Goal: Task Accomplishment & Management: Manage account settings

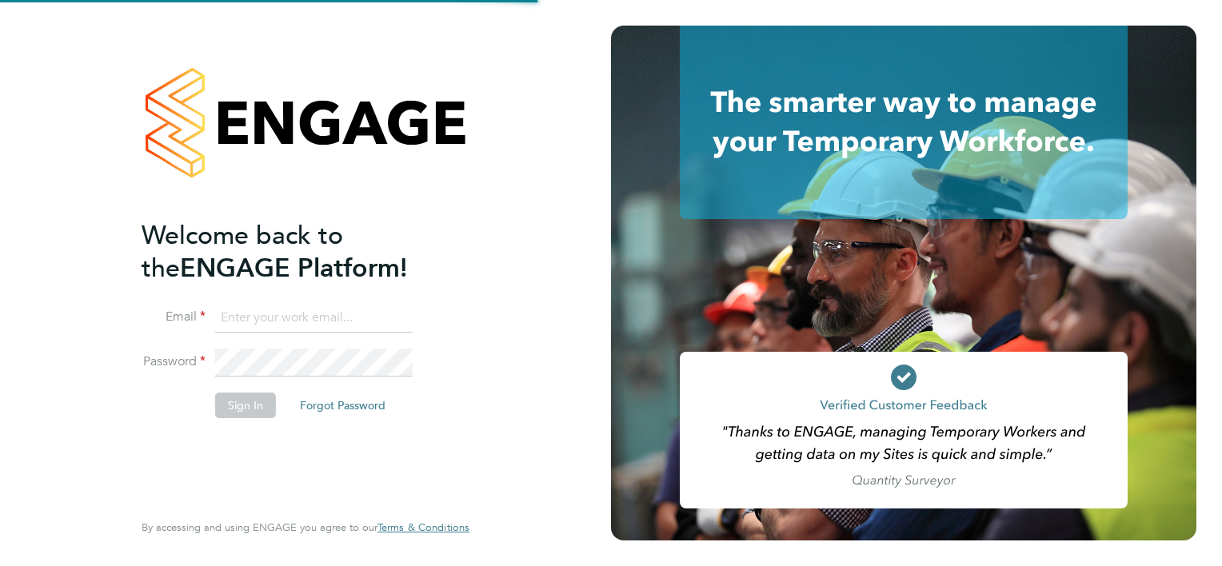
type input "gurraj.singh@vistry.co.uk"
click at [285, 456] on div "Welcome back to the ENGAGE Platform! Email gurraj.singh@vistry.co.uk Password S…" at bounding box center [298, 363] width 312 height 288
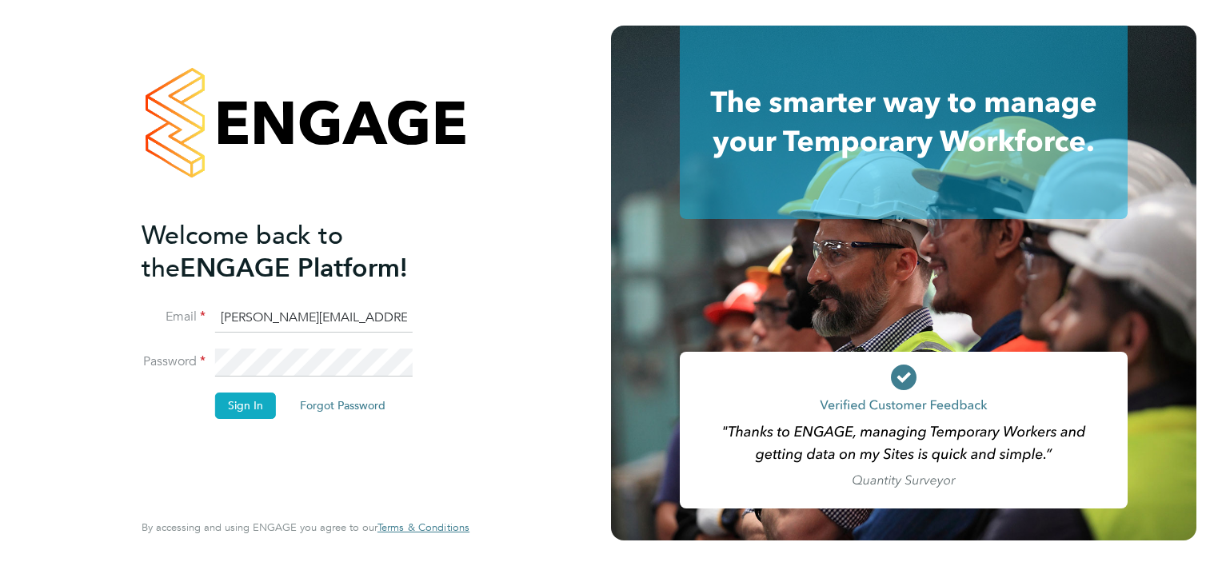
click at [263, 414] on button "Sign In" at bounding box center [245, 406] width 61 height 26
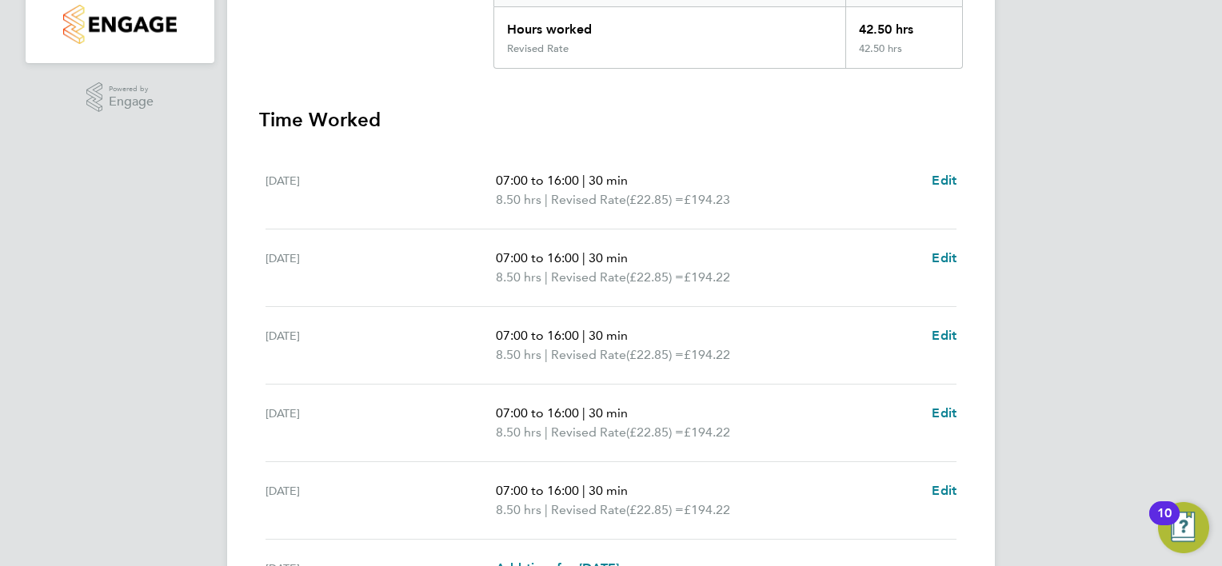
scroll to position [400, 0]
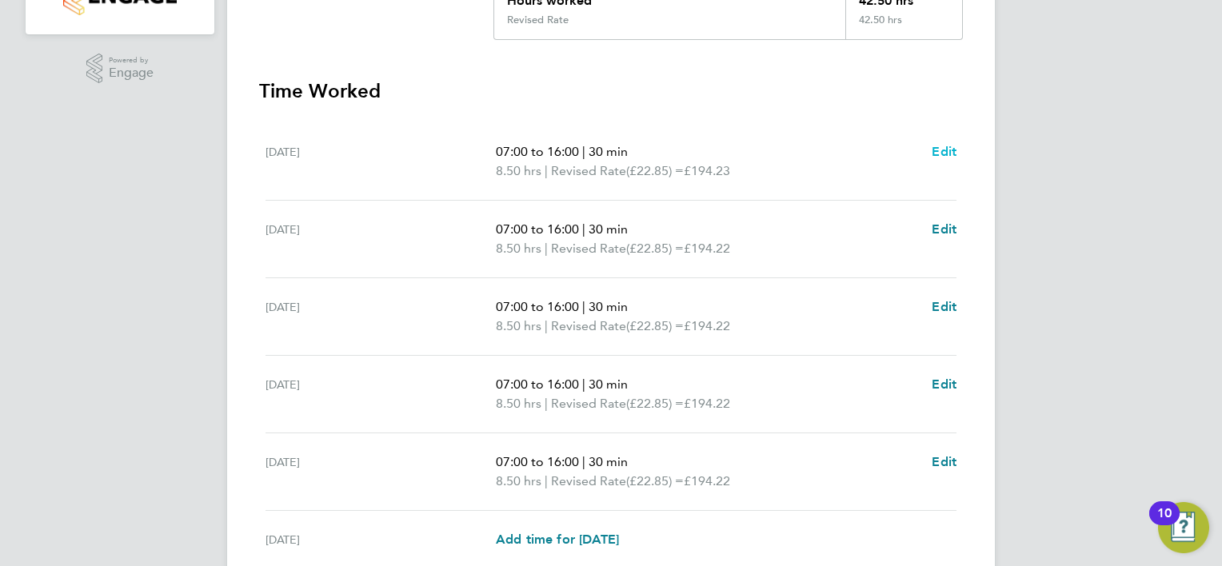
click at [940, 146] on span "Edit" at bounding box center [944, 151] width 25 height 15
select select "30"
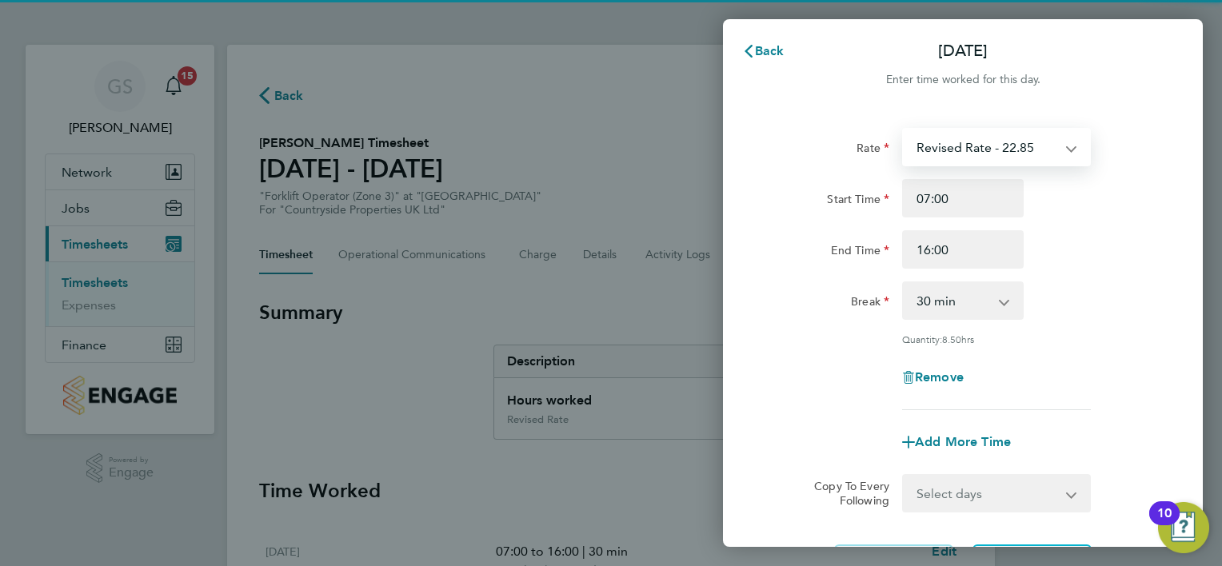
click at [981, 142] on select "Revised Rate - 22.85" at bounding box center [987, 147] width 166 height 35
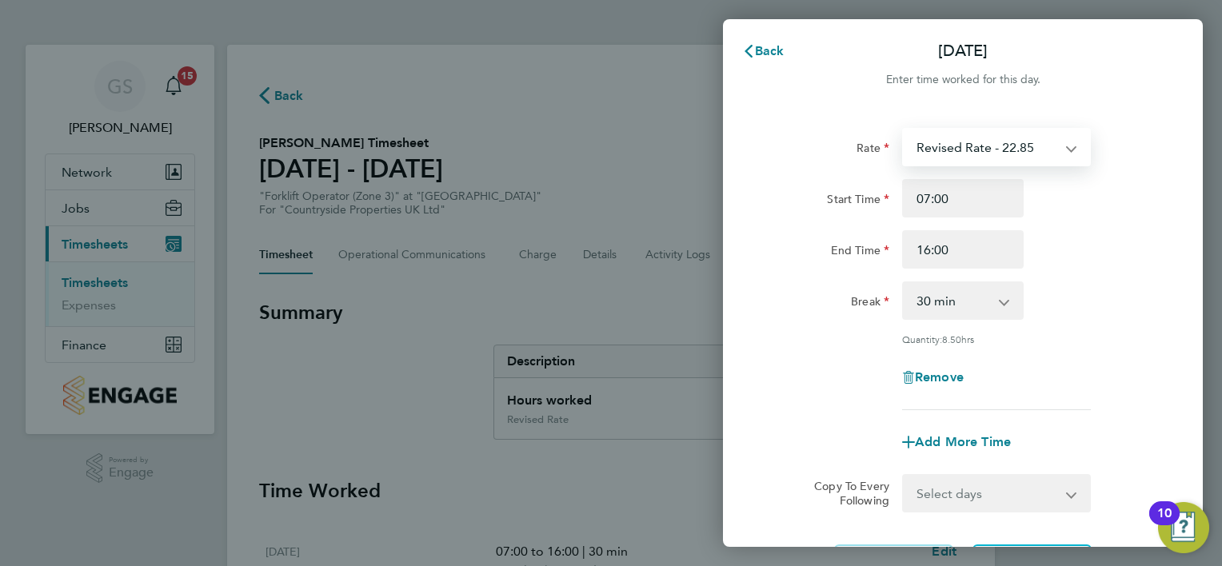
click at [981, 142] on select "Revised Rate - 22.85" at bounding box center [987, 147] width 166 height 35
click at [955, 369] on span "Remove" at bounding box center [939, 376] width 49 height 15
select select "null"
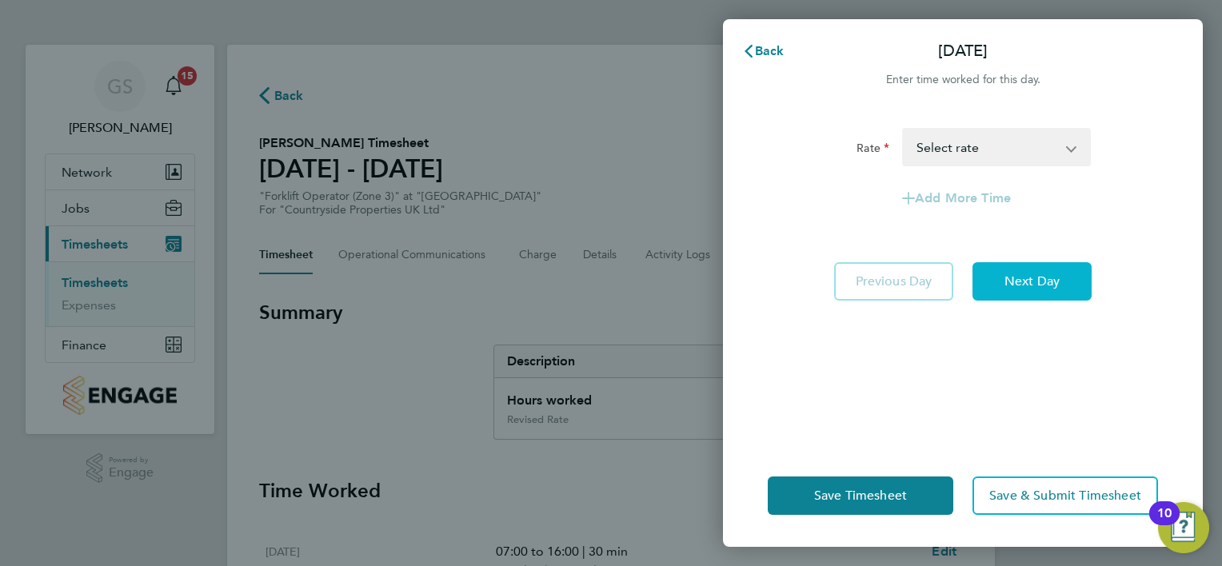
click at [1024, 275] on span "Next Day" at bounding box center [1031, 282] width 55 height 16
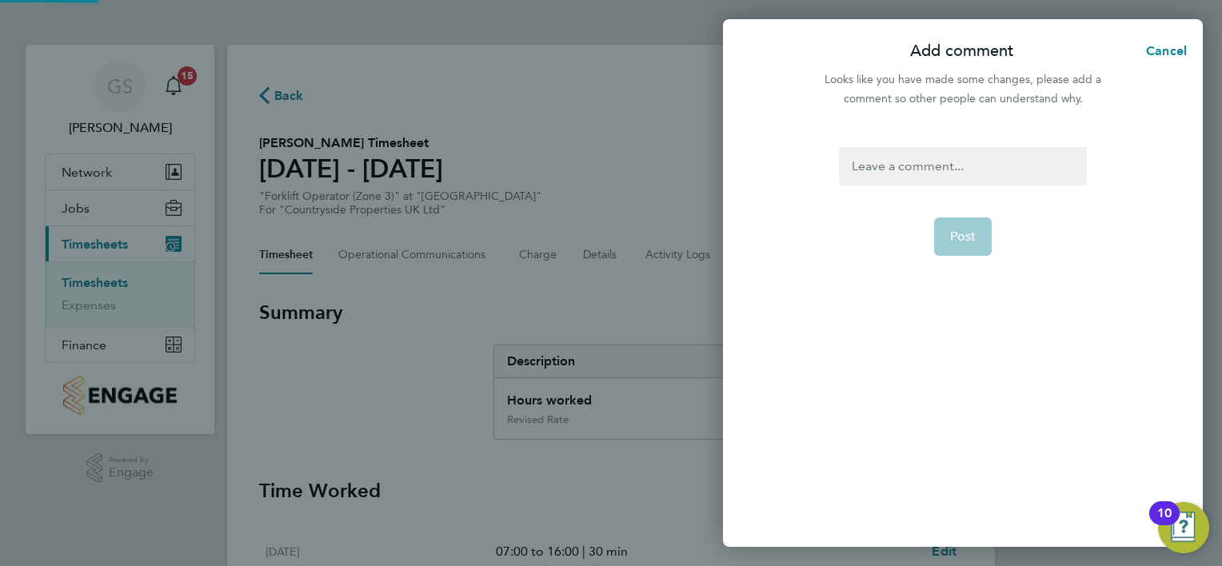
click at [969, 176] on div at bounding box center [962, 166] width 247 height 38
click at [963, 212] on form "annual leave Post" at bounding box center [963, 274] width 260 height 254
click at [963, 224] on button "Post" at bounding box center [963, 237] width 58 height 38
select select "30"
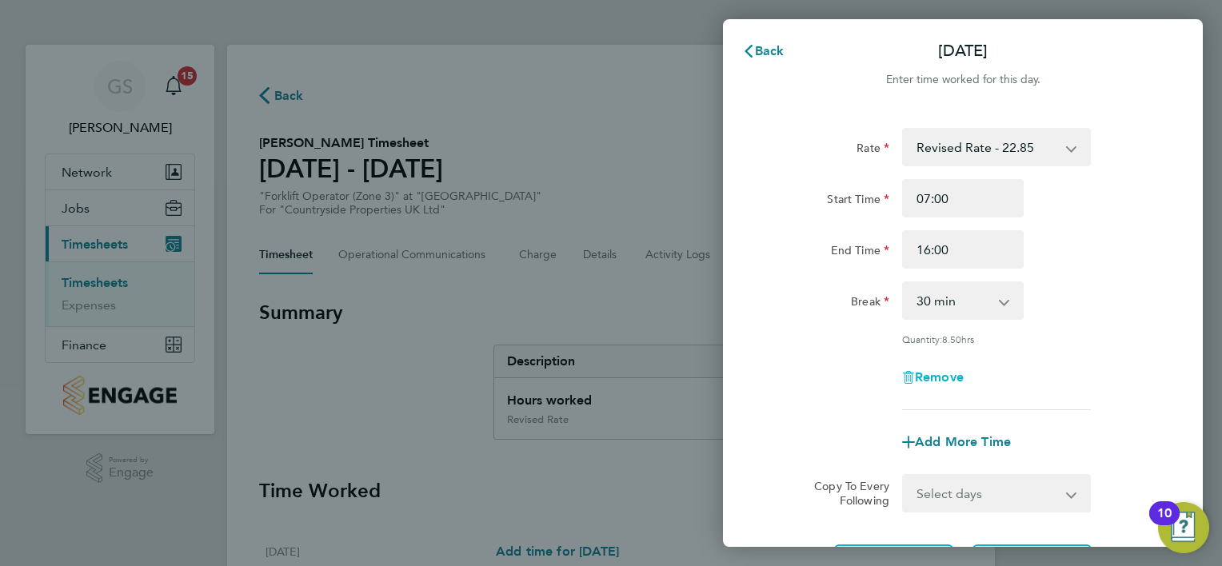
click at [953, 375] on span "Remove" at bounding box center [939, 376] width 49 height 15
select select "null"
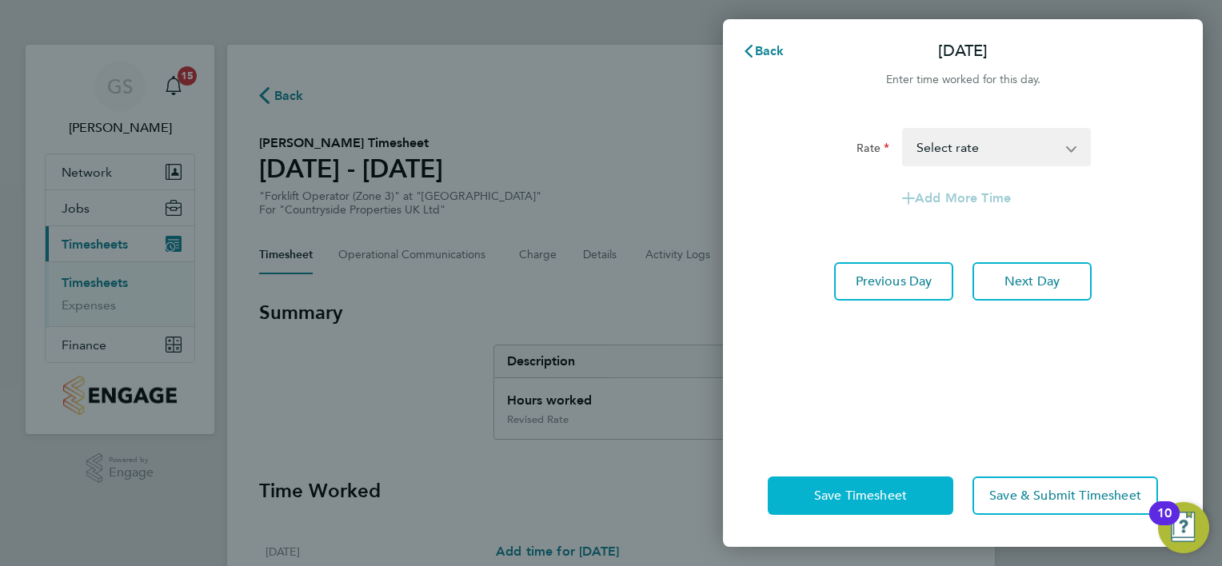
click at [913, 494] on button "Save Timesheet" at bounding box center [861, 496] width 186 height 38
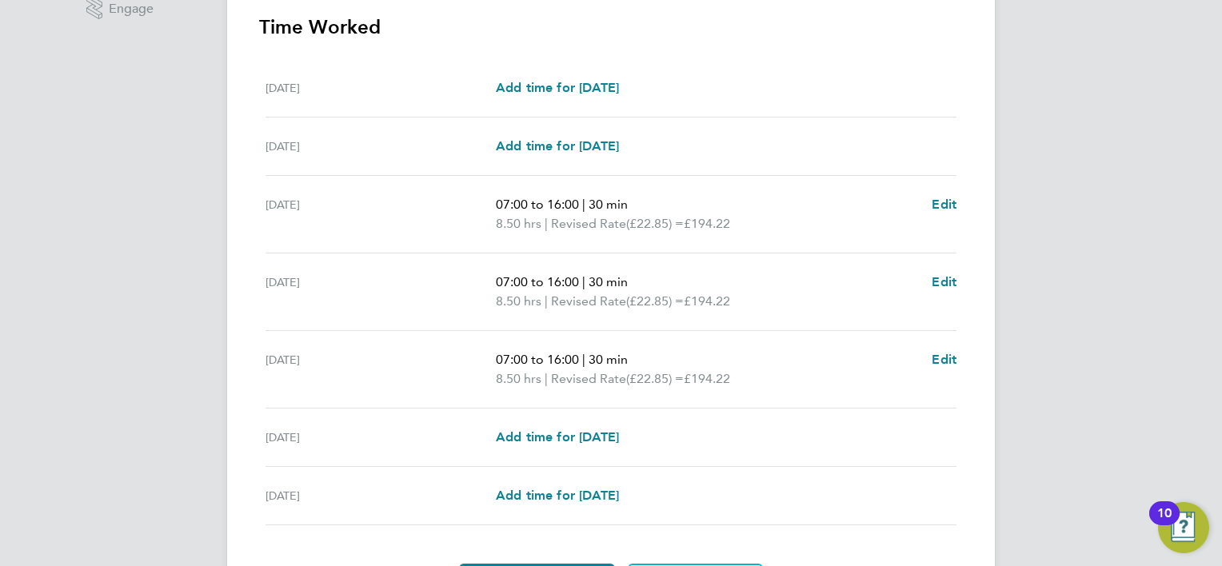
scroll to position [561, 0]
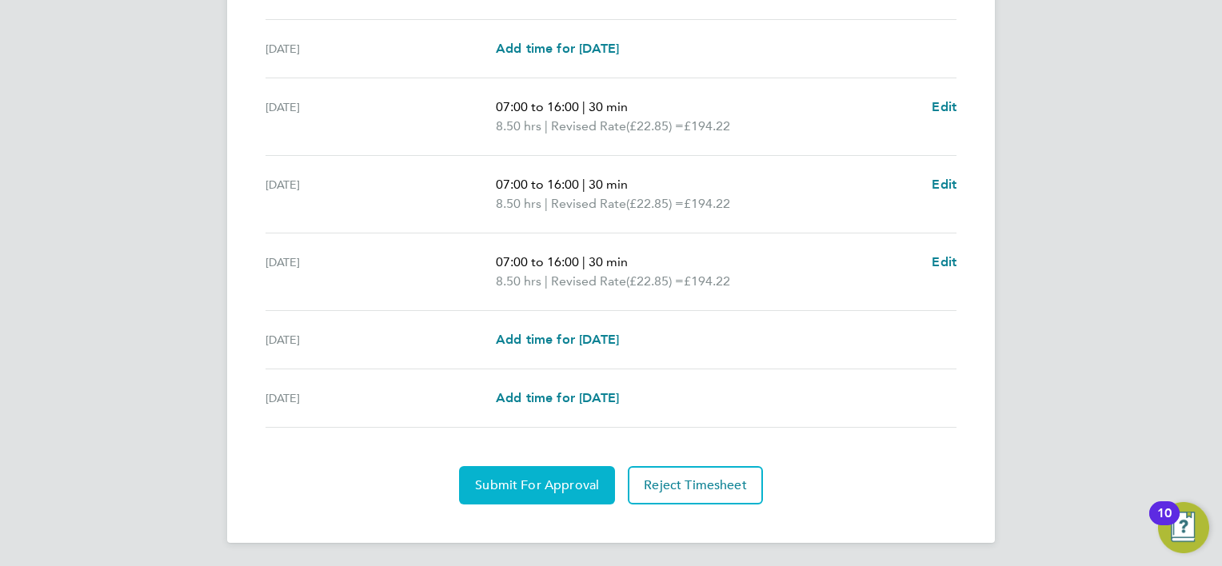
click at [534, 487] on span "Submit For Approval" at bounding box center [537, 485] width 124 height 16
click at [534, 487] on span "Approve Timesheet" at bounding box center [537, 485] width 118 height 16
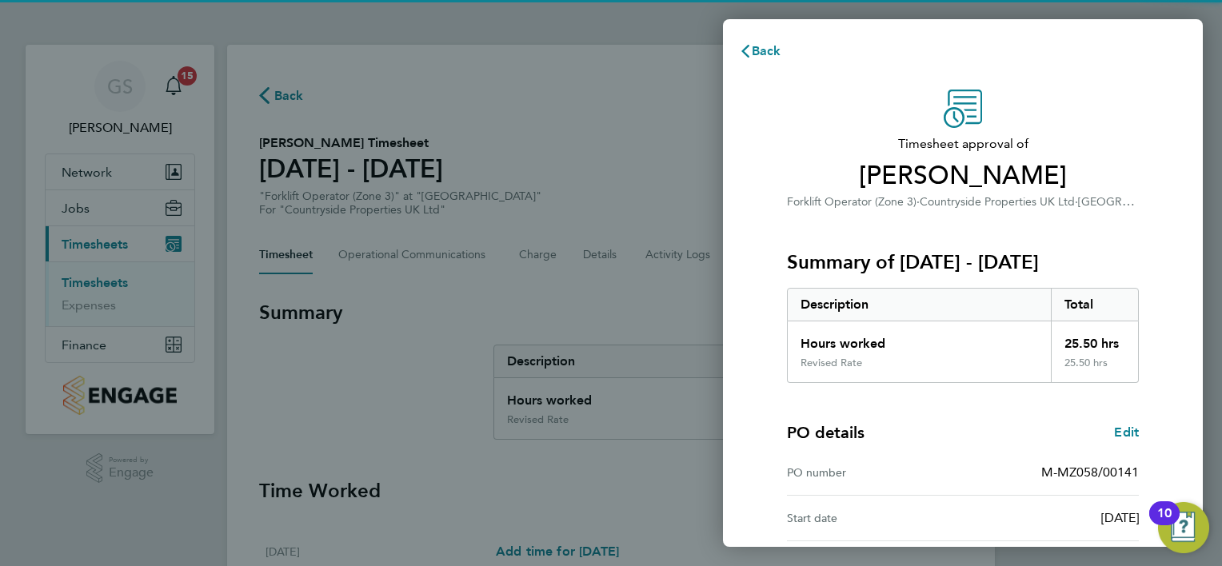
scroll to position [198, 0]
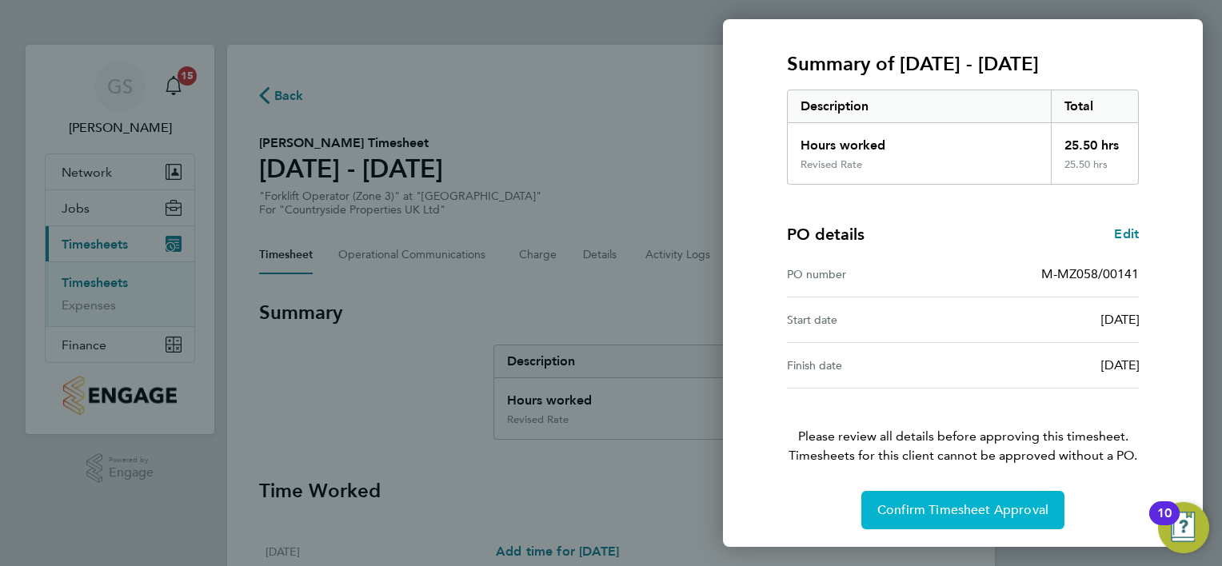
click at [958, 497] on button "Confirm Timesheet Approval" at bounding box center [962, 510] width 203 height 38
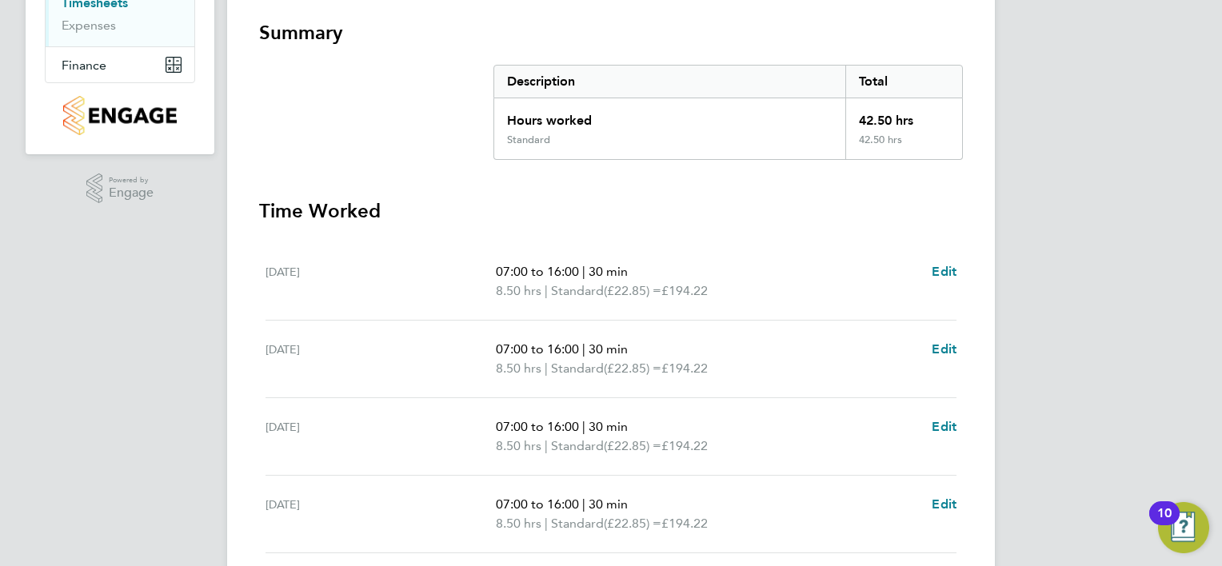
scroll to position [600, 0]
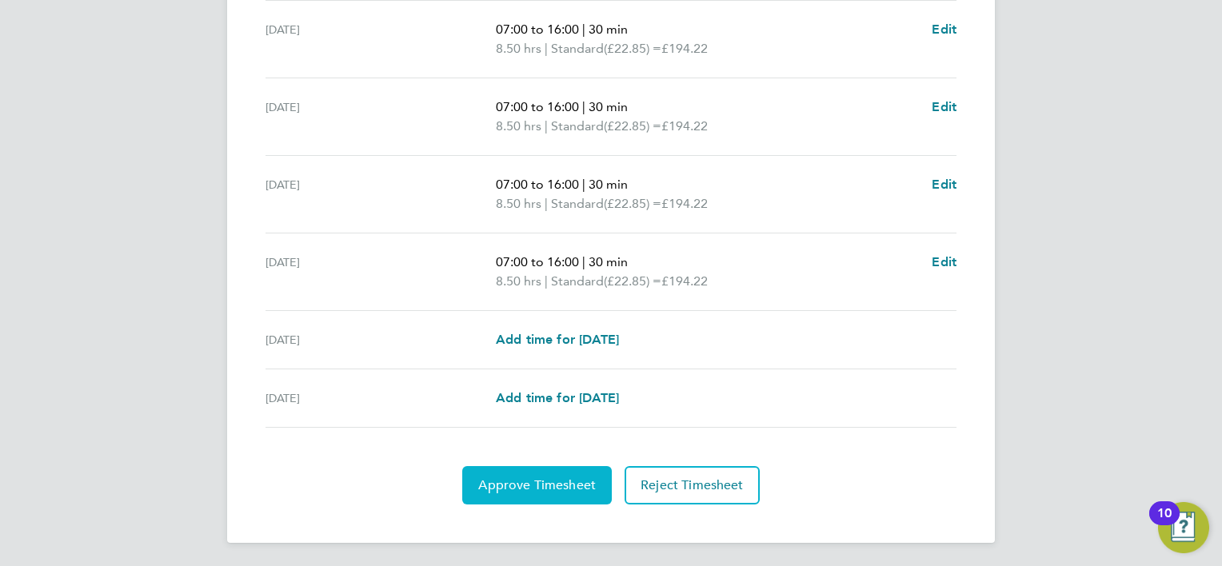
click at [567, 473] on button "Approve Timesheet" at bounding box center [537, 485] width 150 height 38
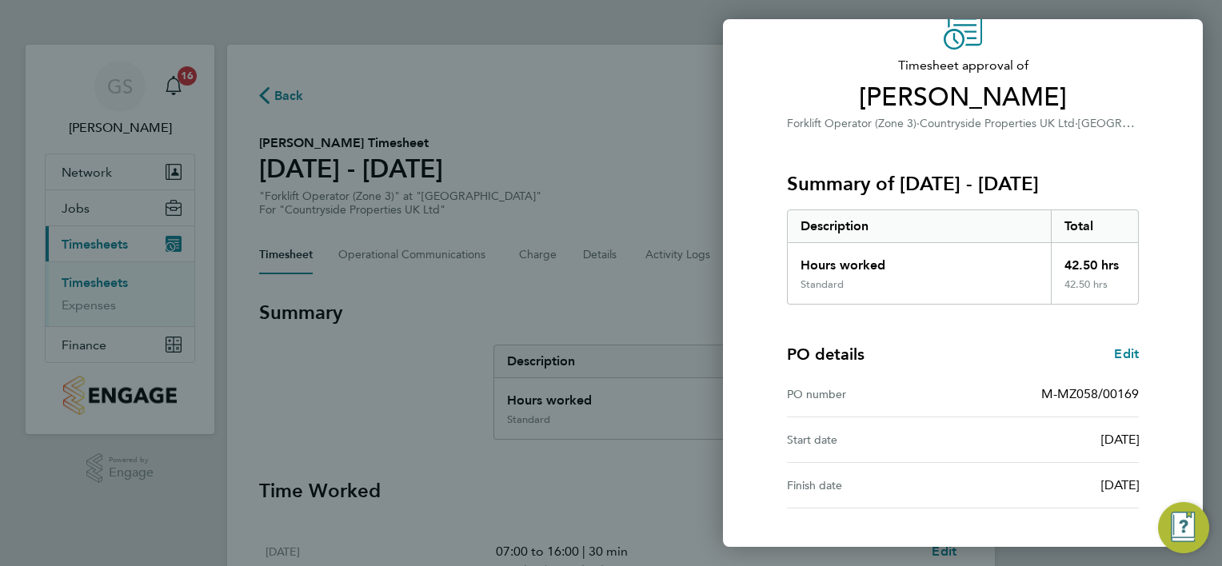
scroll to position [198, 0]
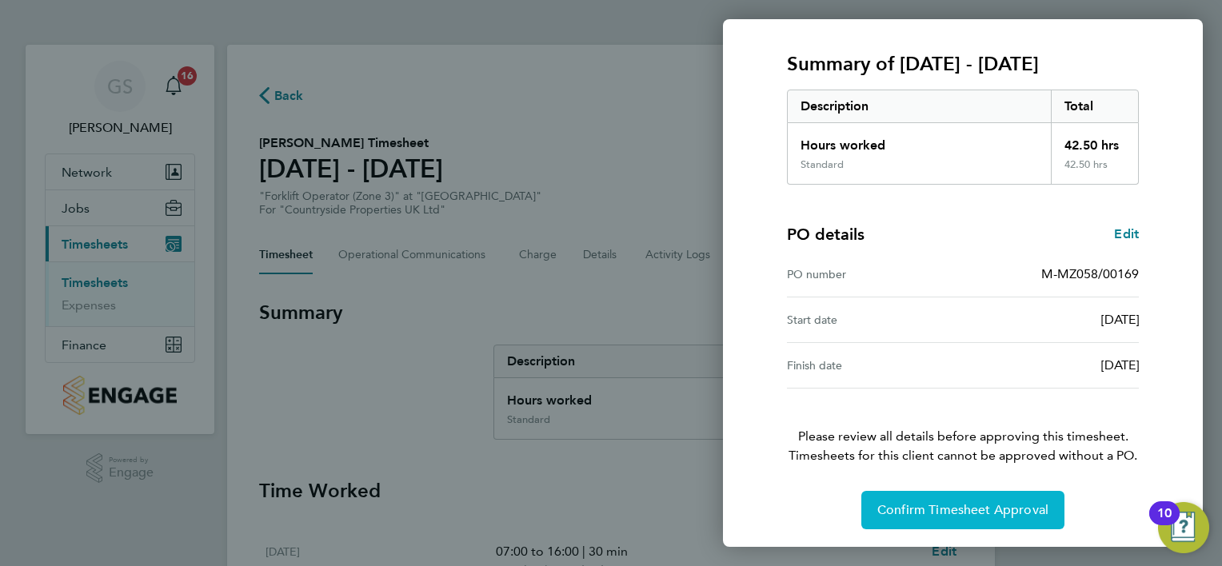
click at [968, 497] on button "Confirm Timesheet Approval" at bounding box center [962, 510] width 203 height 38
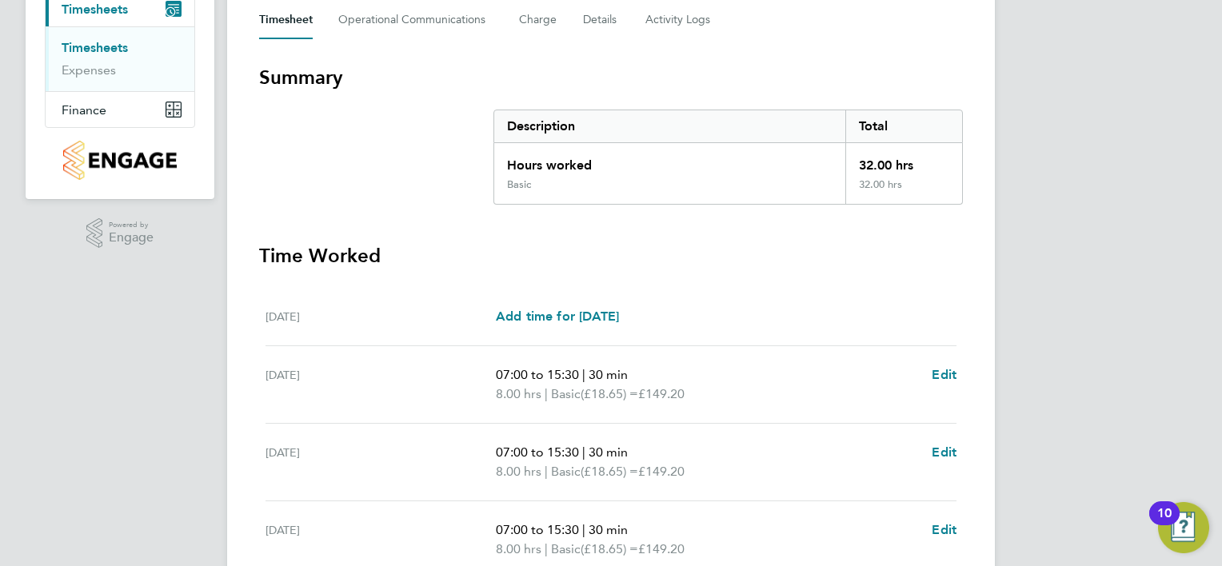
scroll to position [581, 0]
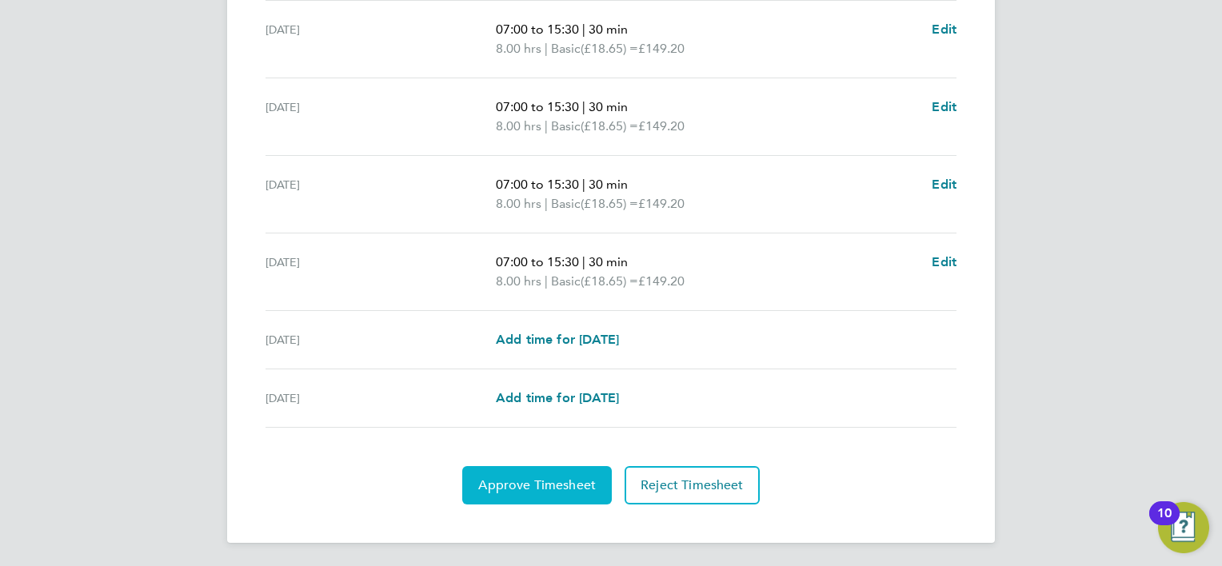
click at [546, 477] on span "Approve Timesheet" at bounding box center [537, 485] width 118 height 16
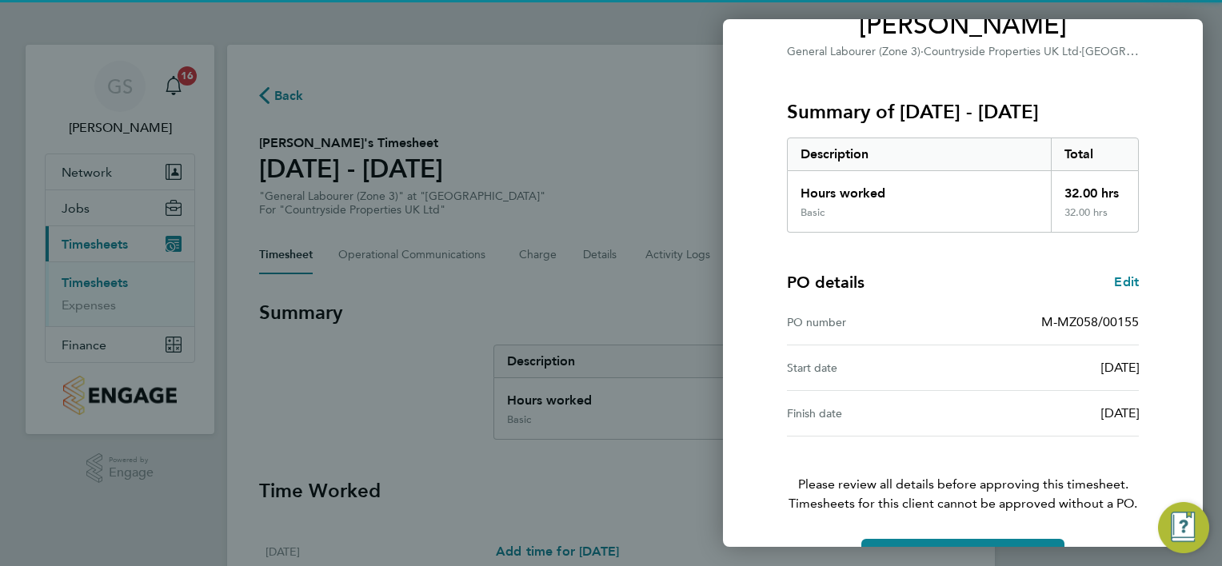
scroll to position [198, 0]
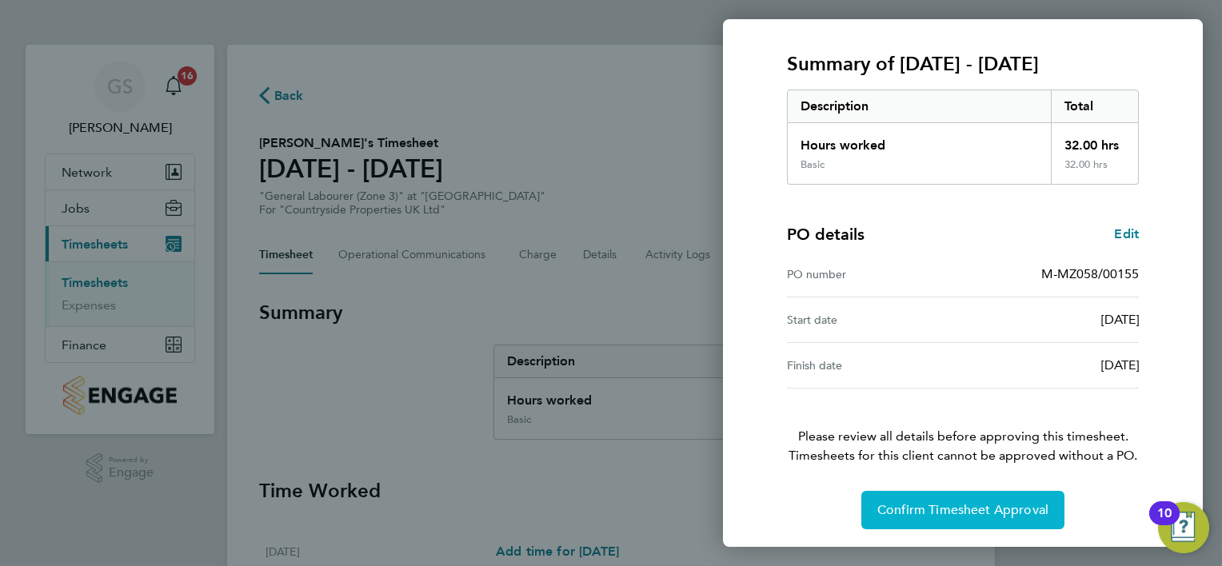
click at [909, 496] on button "Confirm Timesheet Approval" at bounding box center [962, 510] width 203 height 38
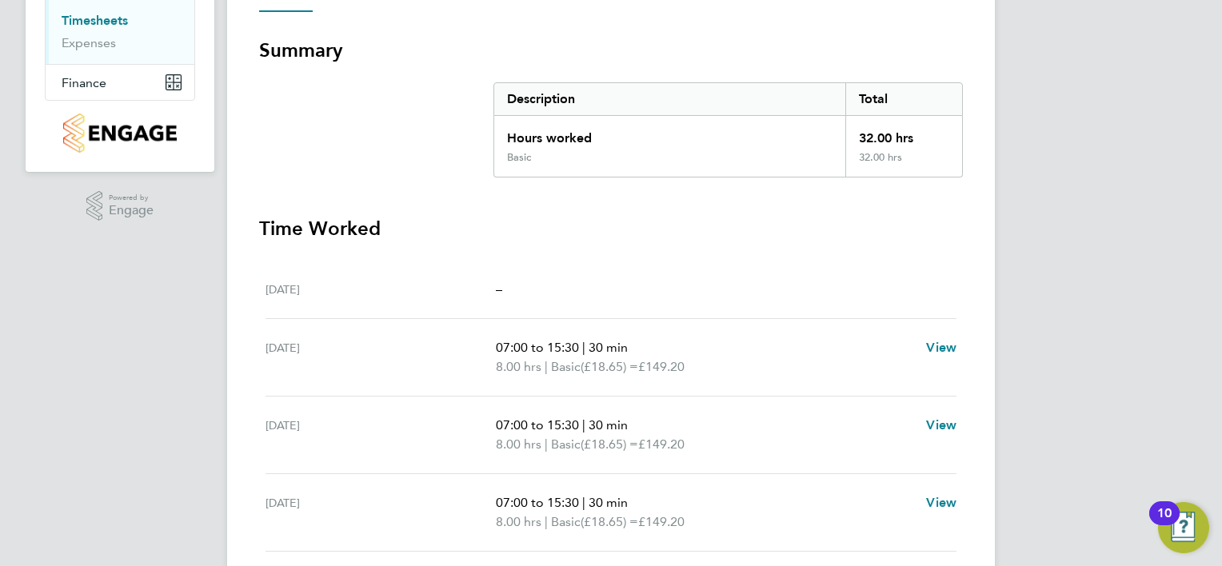
scroll to position [180, 0]
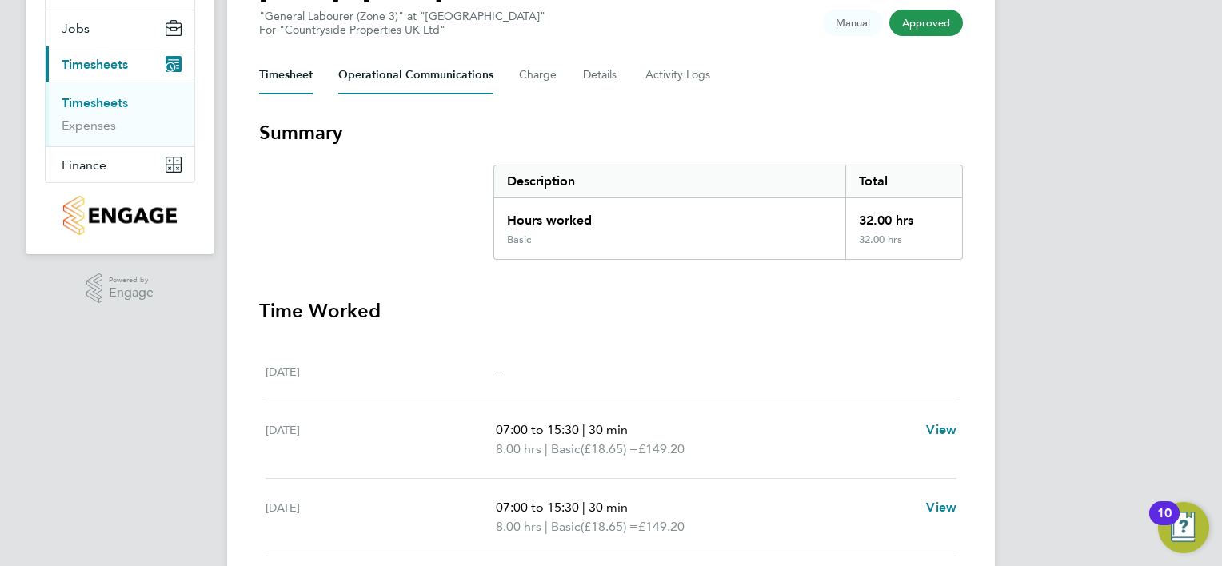
click at [446, 62] on Communications-tab "Operational Communications" at bounding box center [415, 75] width 155 height 38
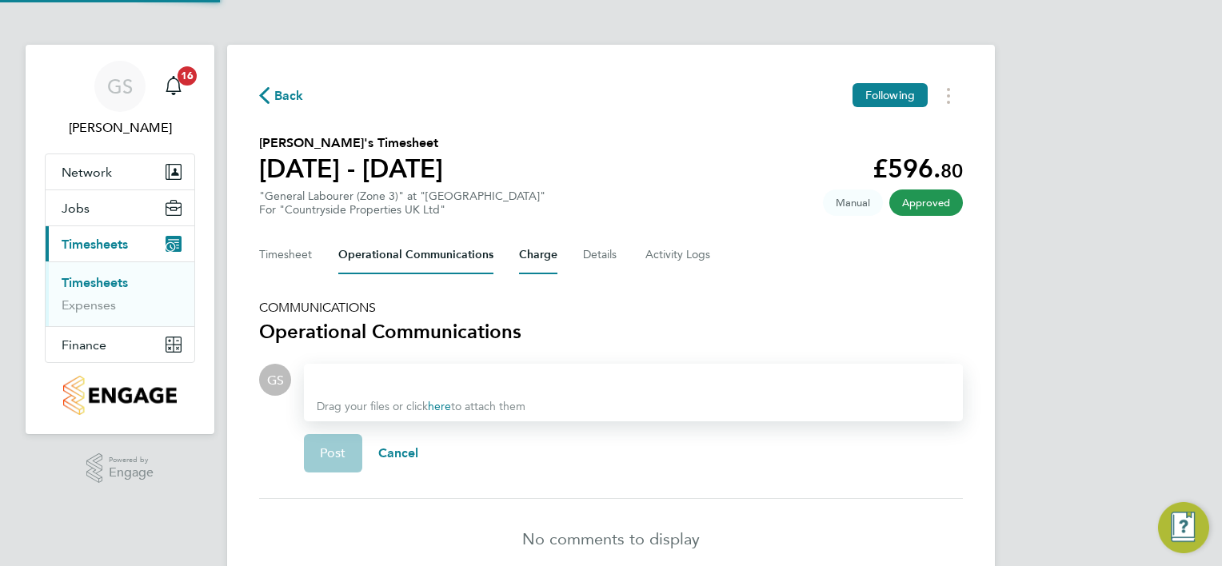
click at [533, 259] on button "Charge" at bounding box center [538, 255] width 38 height 38
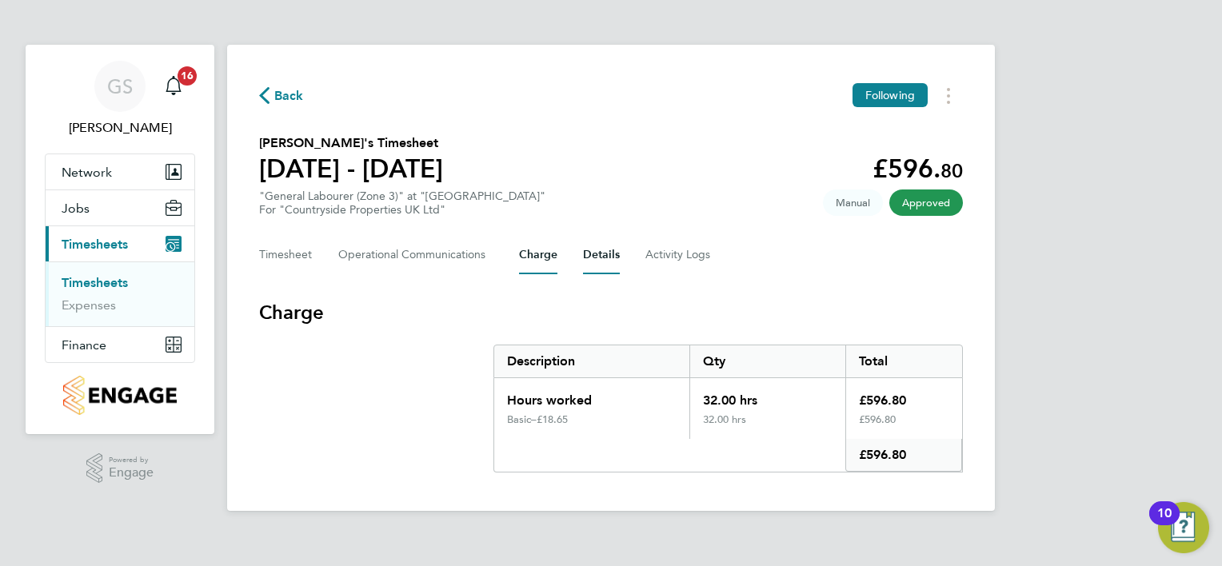
click at [592, 255] on button "Details" at bounding box center [601, 255] width 37 height 38
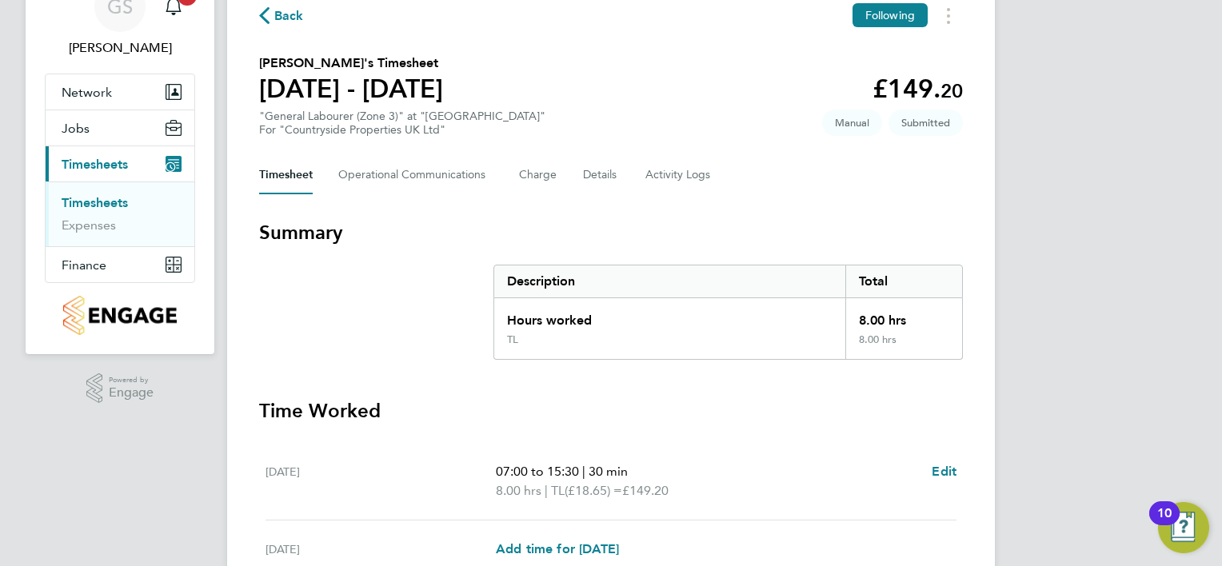
scroll to position [523, 0]
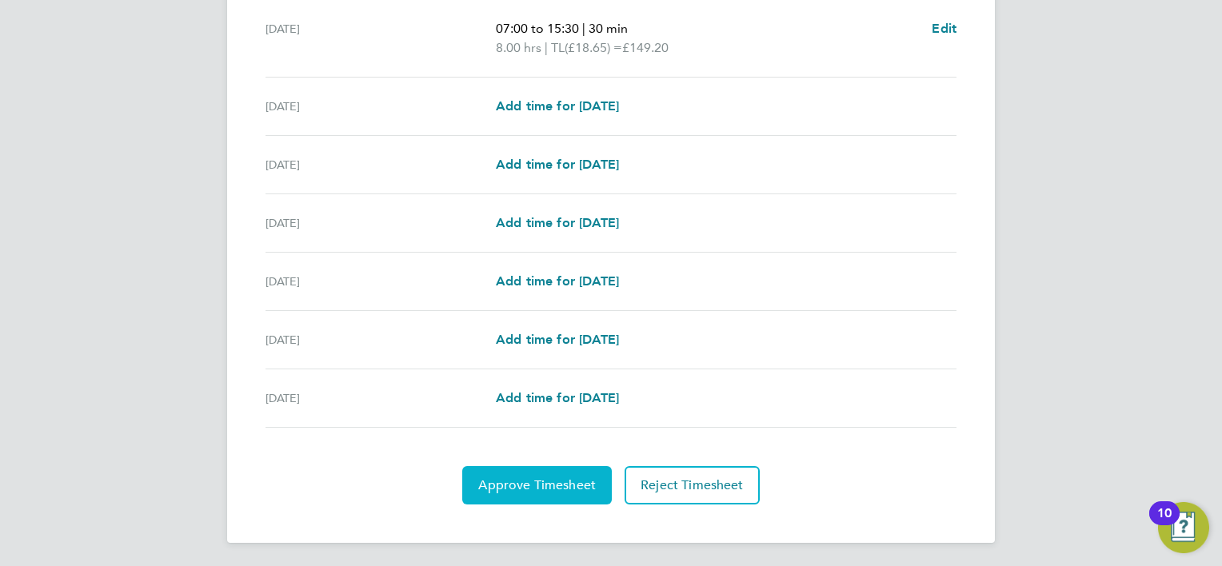
click at [573, 467] on button "Approve Timesheet" at bounding box center [537, 485] width 150 height 38
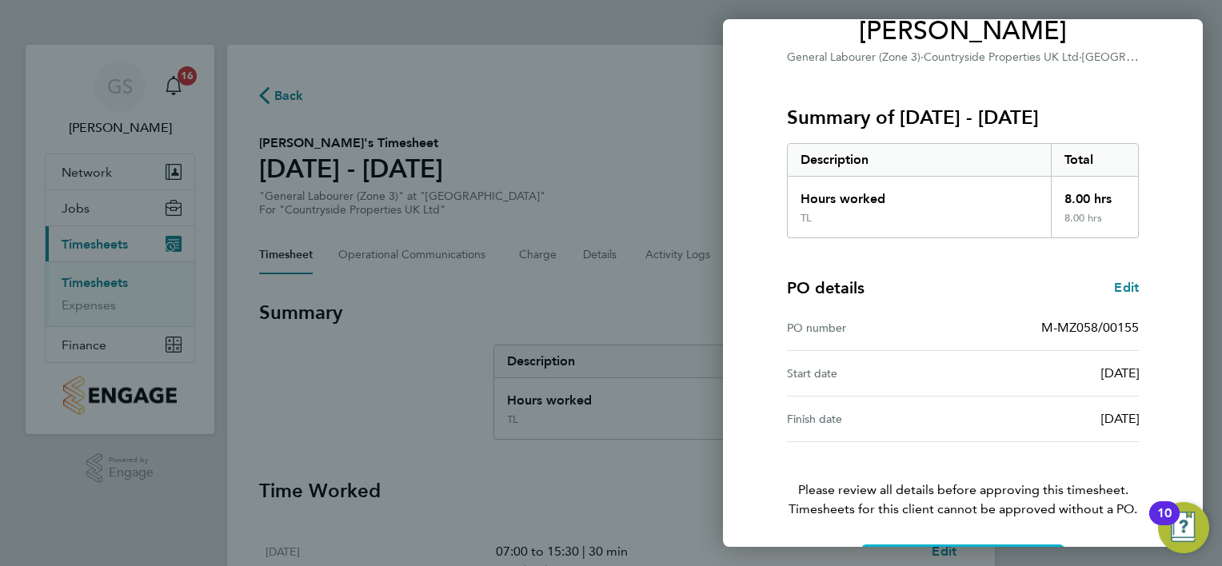
scroll to position [198, 0]
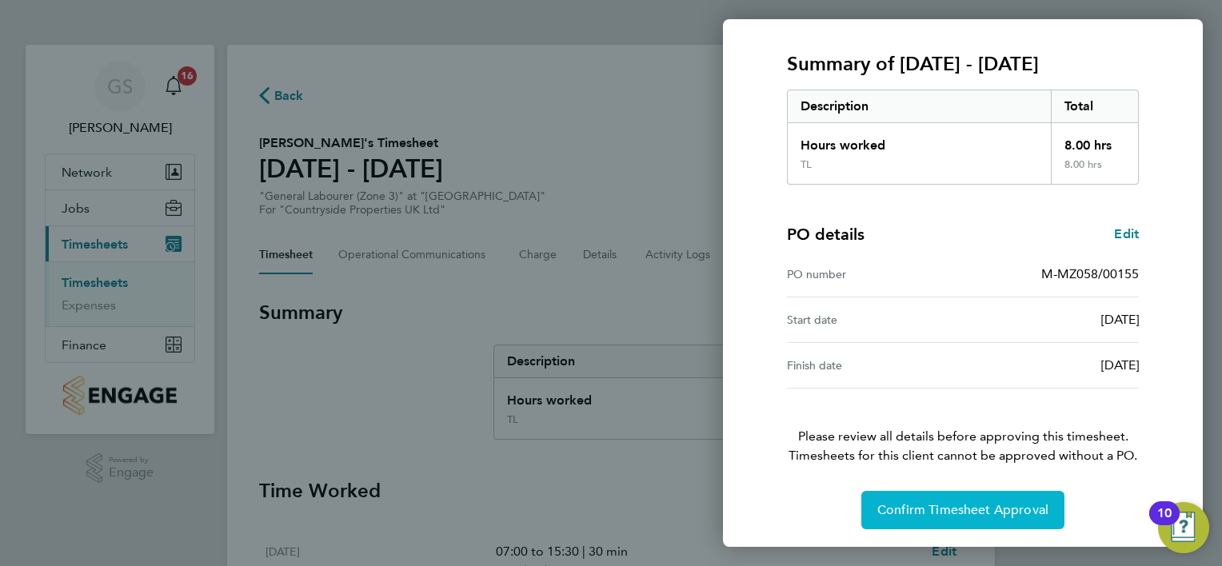
click at [974, 522] on button "Confirm Timesheet Approval" at bounding box center [962, 510] width 203 height 38
